Goal: Entertainment & Leisure: Browse casually

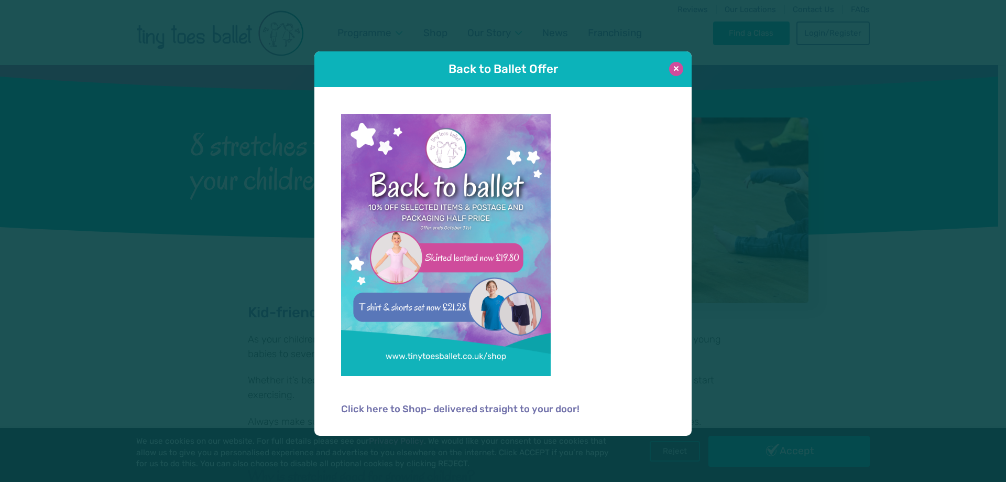
click at [678, 63] on button at bounding box center [676, 69] width 14 height 14
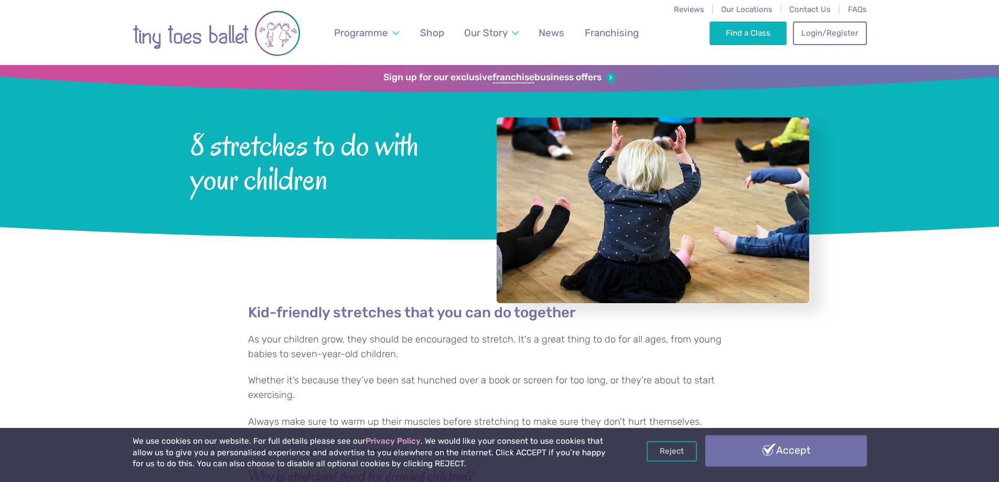
click at [731, 440] on link "Accept" at bounding box center [785, 450] width 161 height 30
